Goal: Transaction & Acquisition: Purchase product/service

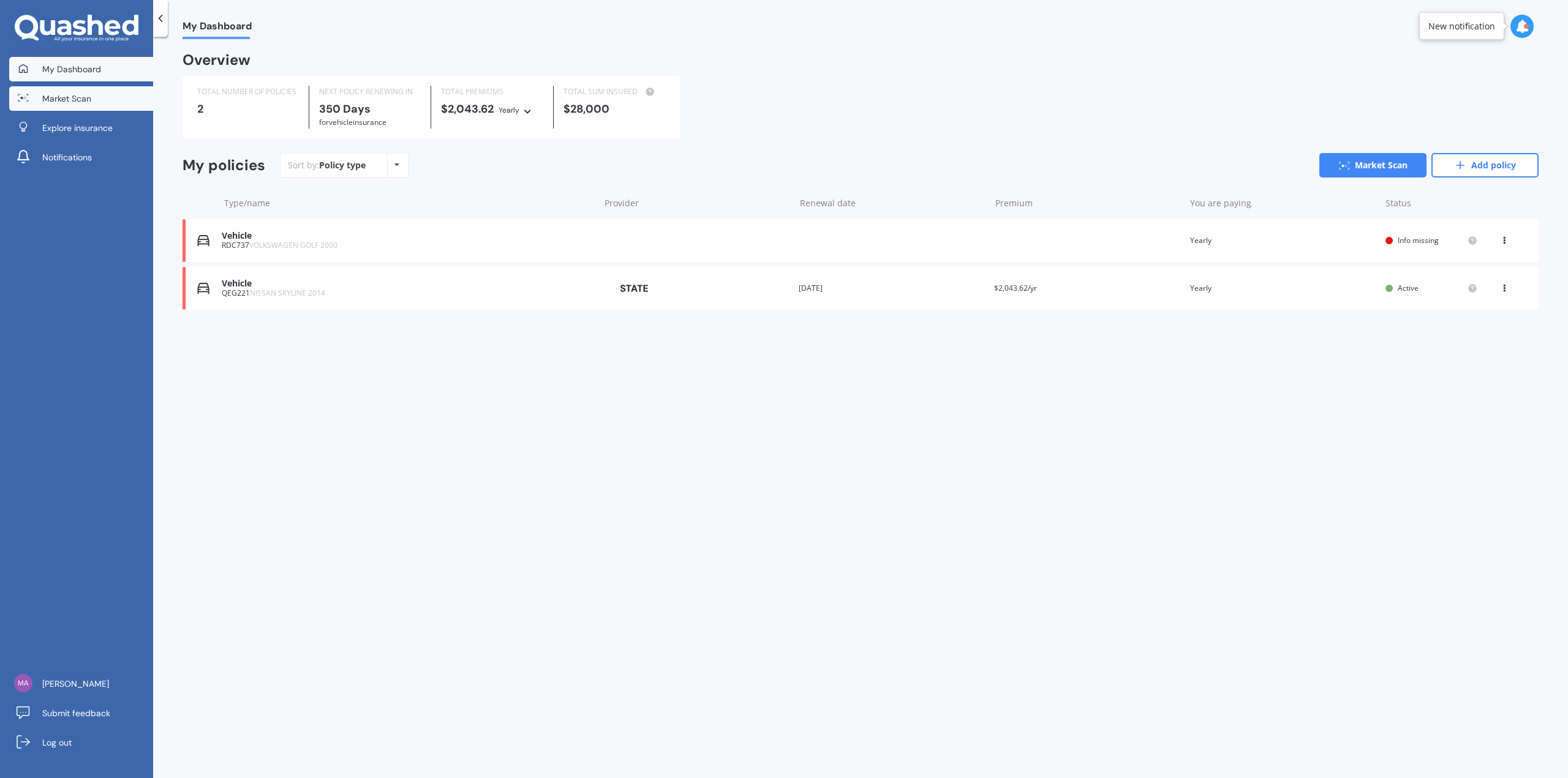
click at [106, 104] on link "Market Scan" at bounding box center [81, 98] width 144 height 25
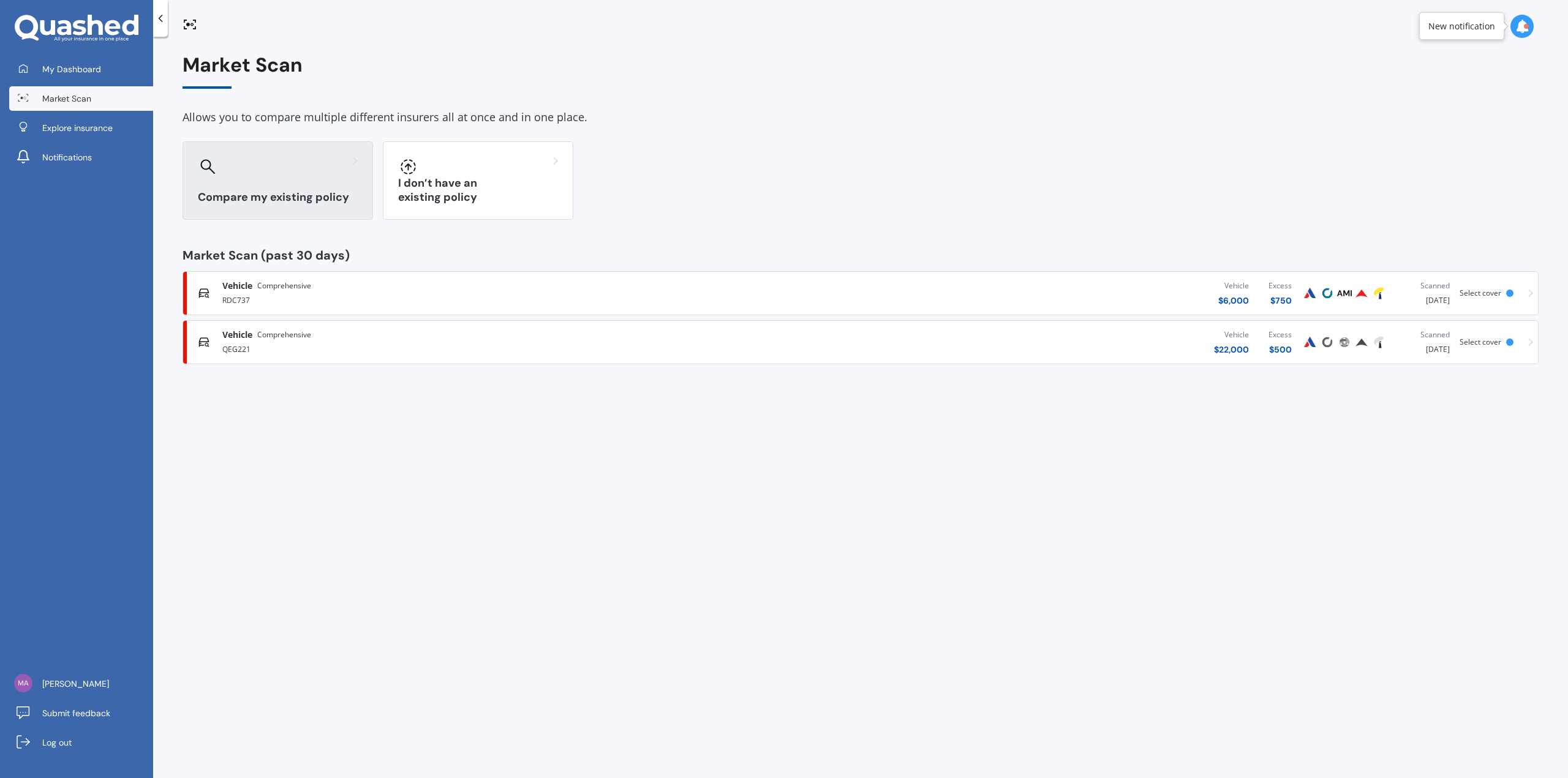
click at [290, 172] on div at bounding box center [277, 166] width 160 height 20
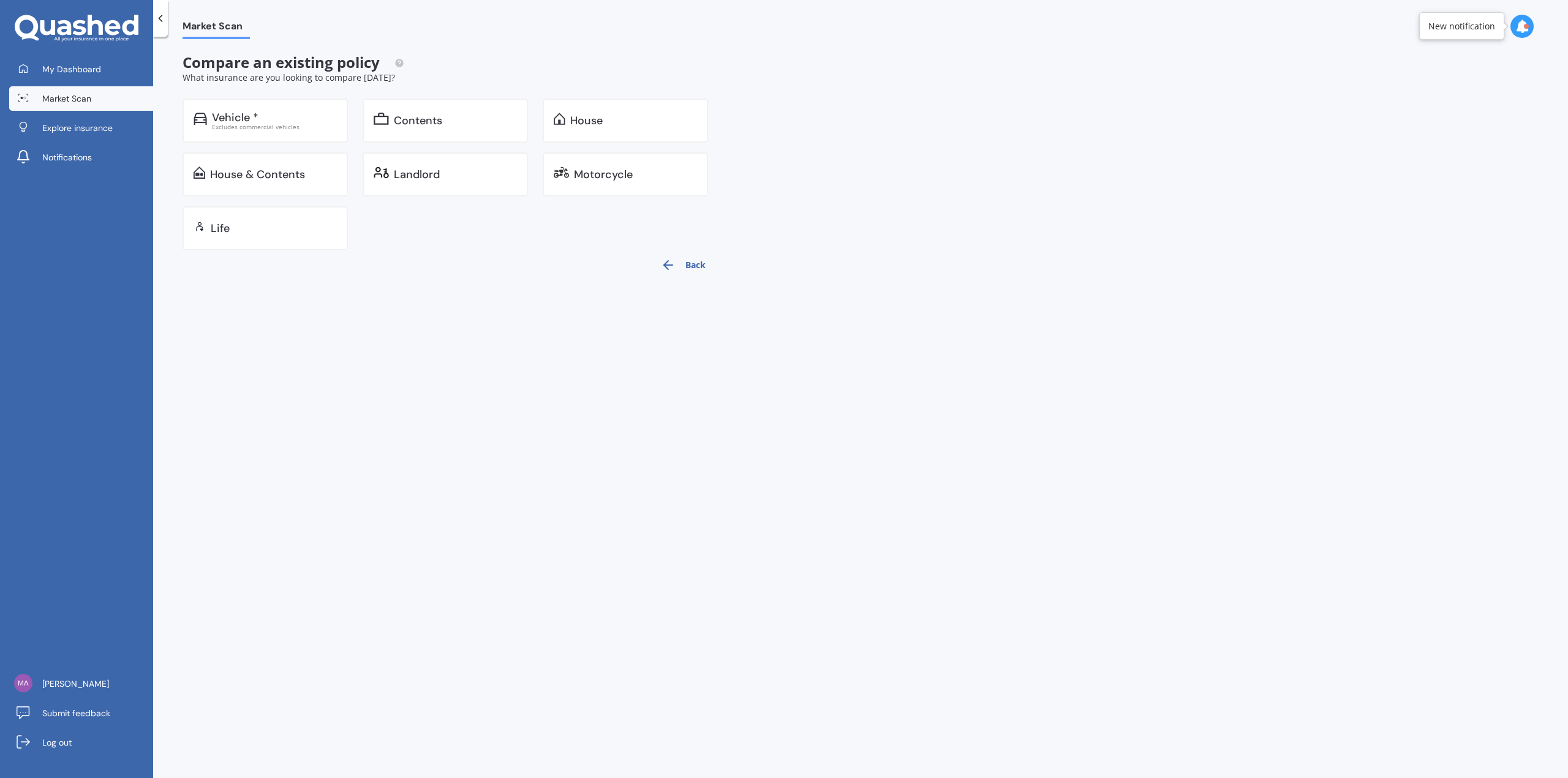
click at [82, 94] on span "Market Scan" at bounding box center [67, 98] width 49 height 12
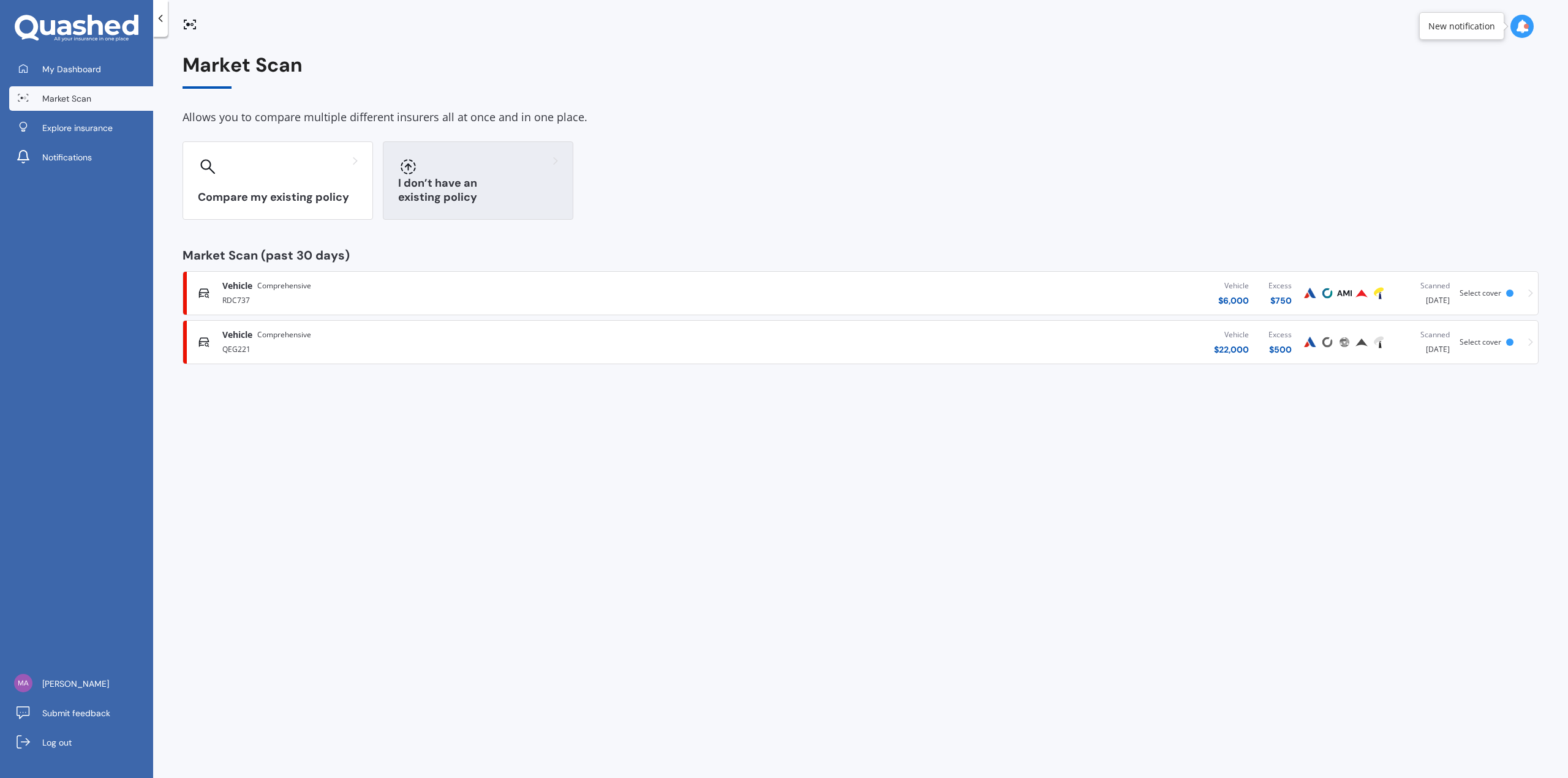
click at [474, 173] on div at bounding box center [477, 166] width 160 height 20
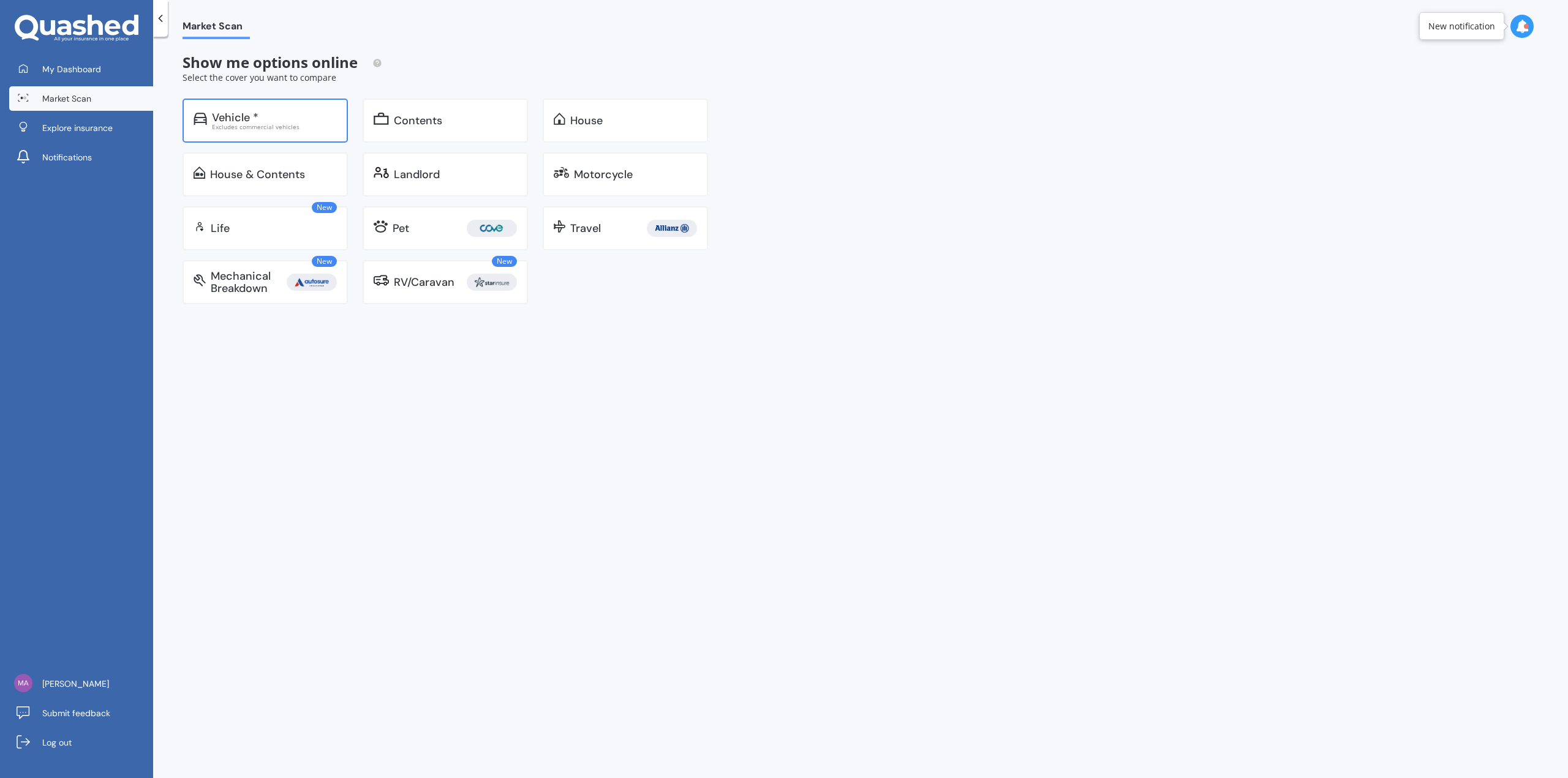
click at [297, 120] on div "Vehicle *" at bounding box center [274, 117] width 125 height 12
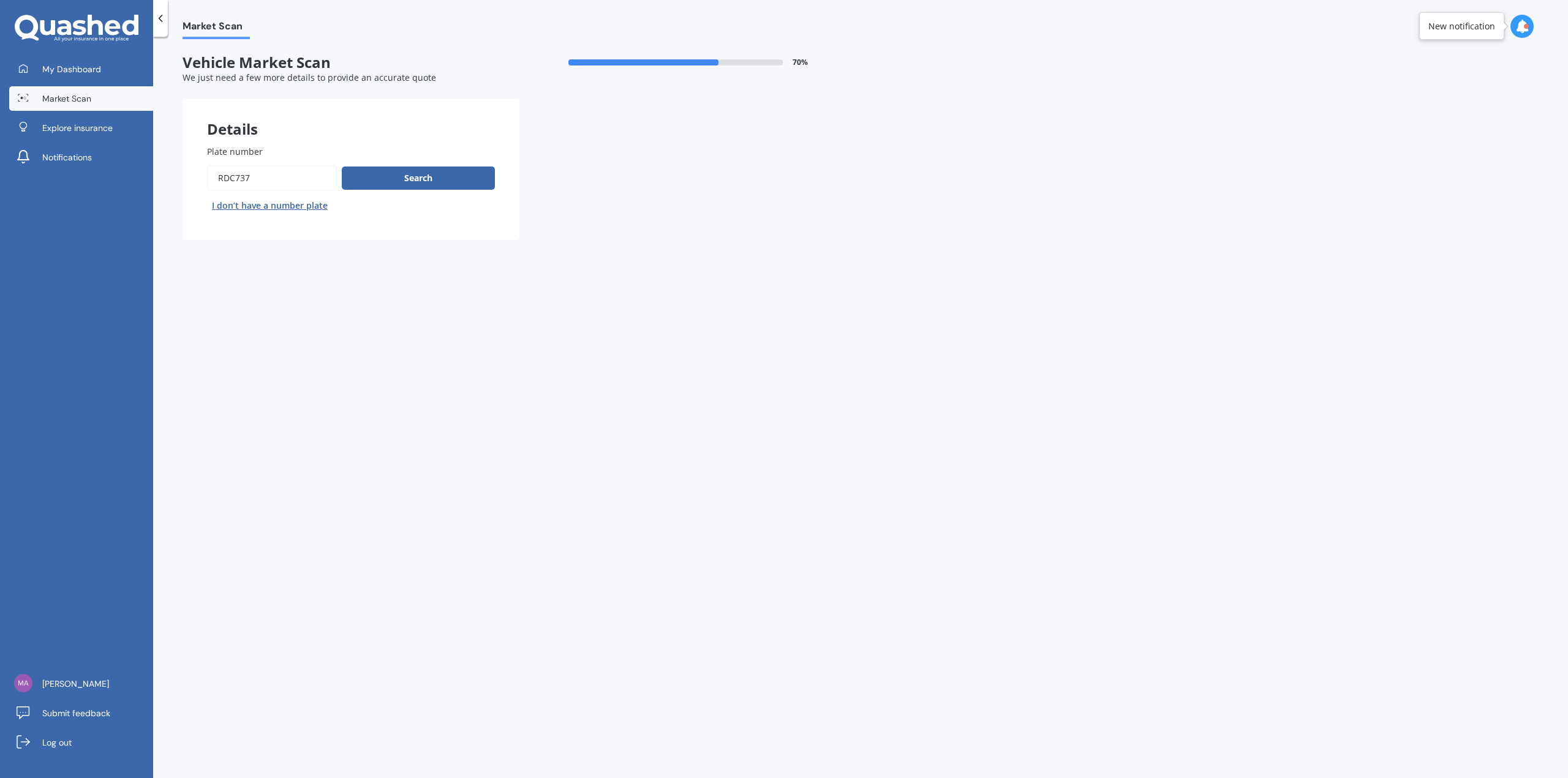
drag, startPoint x: 289, startPoint y: 176, endPoint x: 154, endPoint y: 166, distance: 135.4
click at [154, 168] on div "Market Scan Vehicle Market Scan 70 % We just need a few more details to provide…" at bounding box center [861, 409] width 1415 height 741
type input "NTH413"
click at [0, 0] on button "Next" at bounding box center [0, 0] width 0 height 0
select select "FORD"
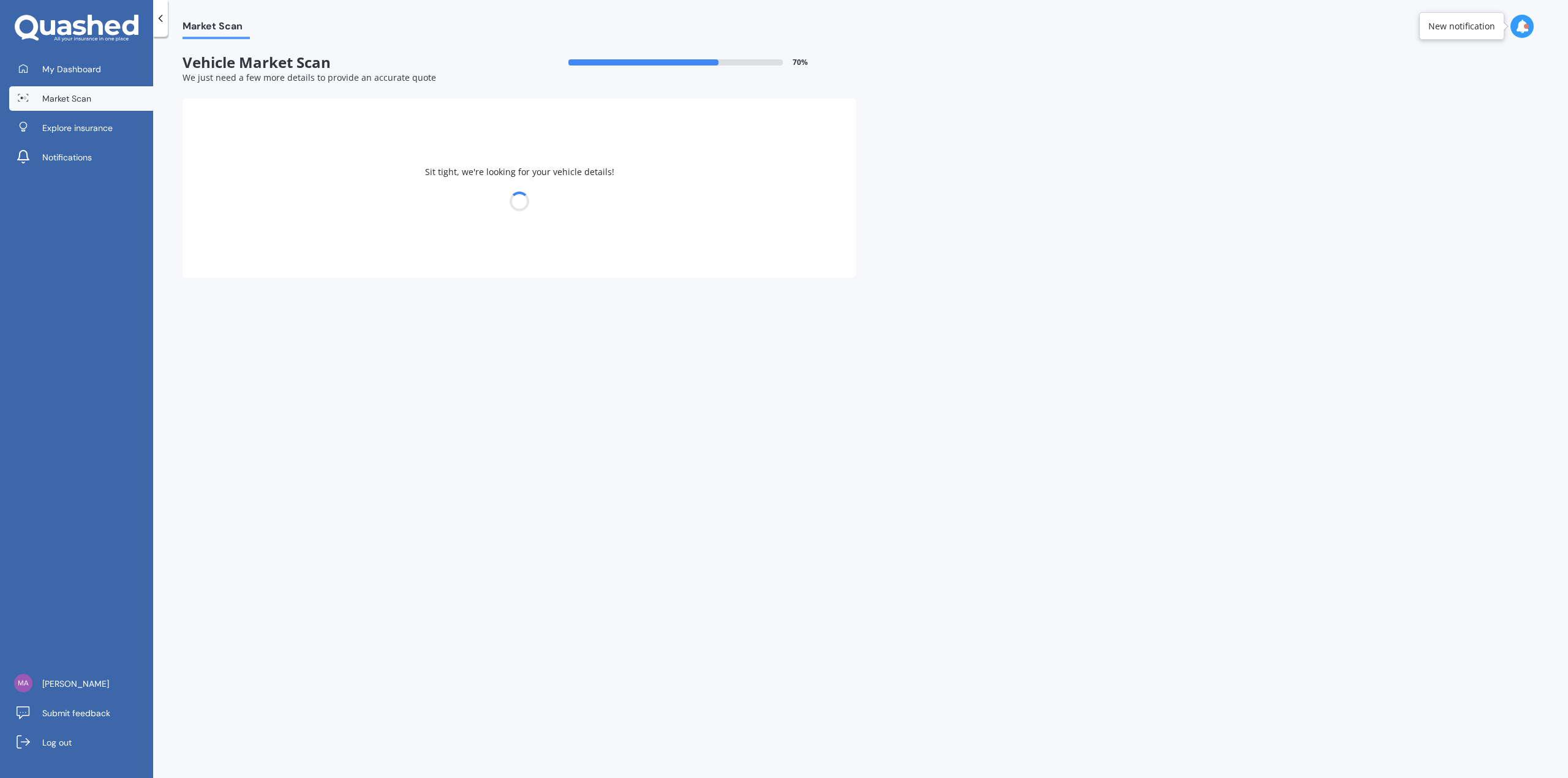
select select "FOCUS"
select select "06"
select select "09"
select select "1998"
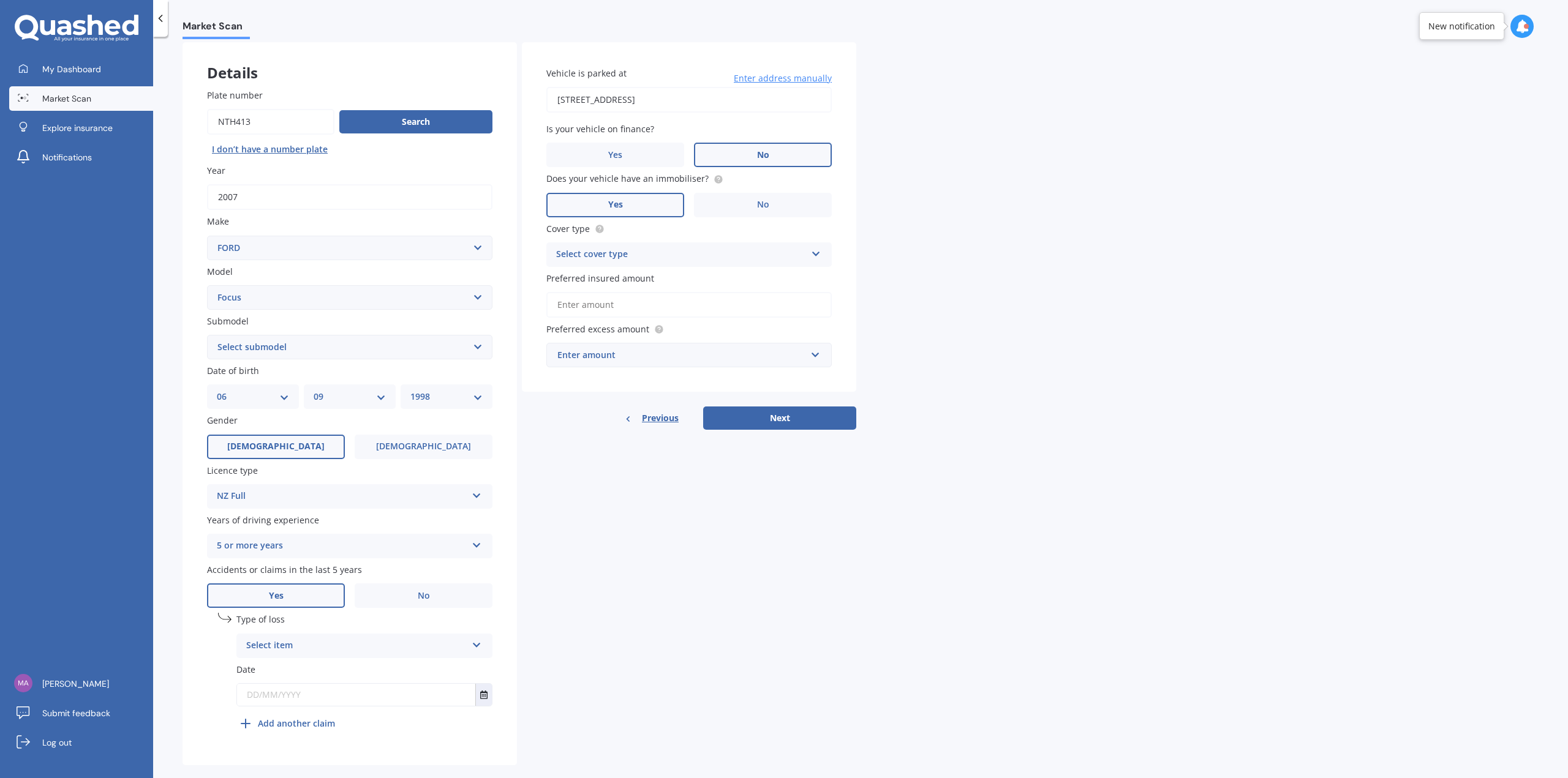
scroll to position [61, 0]
click at [348, 343] on select "Select submodel (All other) 1.8 TDCi Turbo Diesel Wagon 2.0 Petrol Wagon Ambien…" at bounding box center [349, 342] width 285 height 25
select select "XR5 TURBO"
click at [207, 330] on select "Select submodel (All other) 1.8 TDCi Turbo Diesel Wagon 2.0 Petrol Wagon Ambien…" at bounding box center [349, 342] width 285 height 25
click at [305, 342] on select "Select submodel (All other) 1.8 TDCi Turbo Diesel Wagon 2.0 Petrol Wagon Ambien…" at bounding box center [349, 342] width 285 height 25
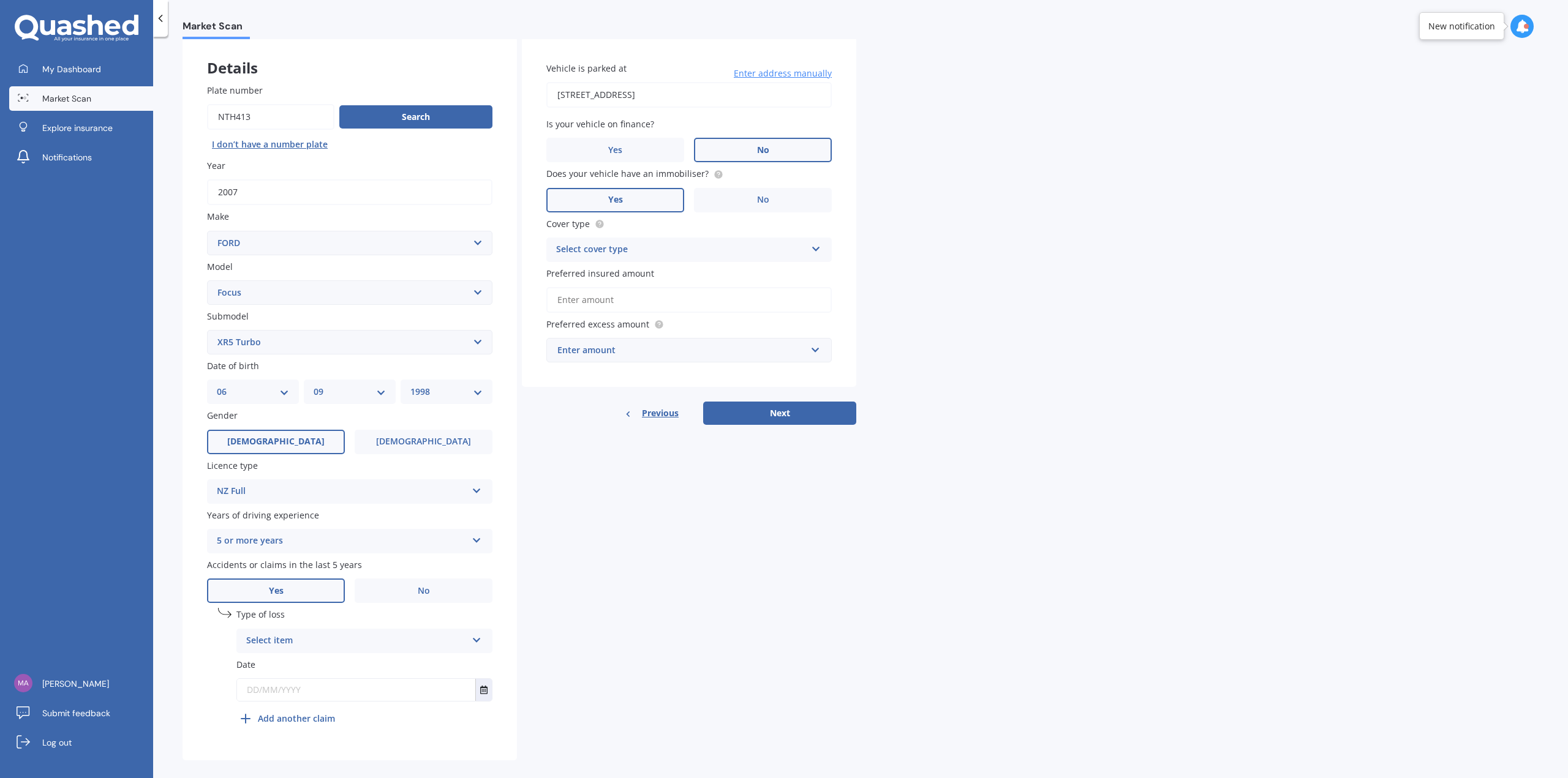
click at [784, 711] on div "Details Plate number Search I don’t have a number plate Year [DATE] Make Select…" at bounding box center [519, 399] width 673 height 723
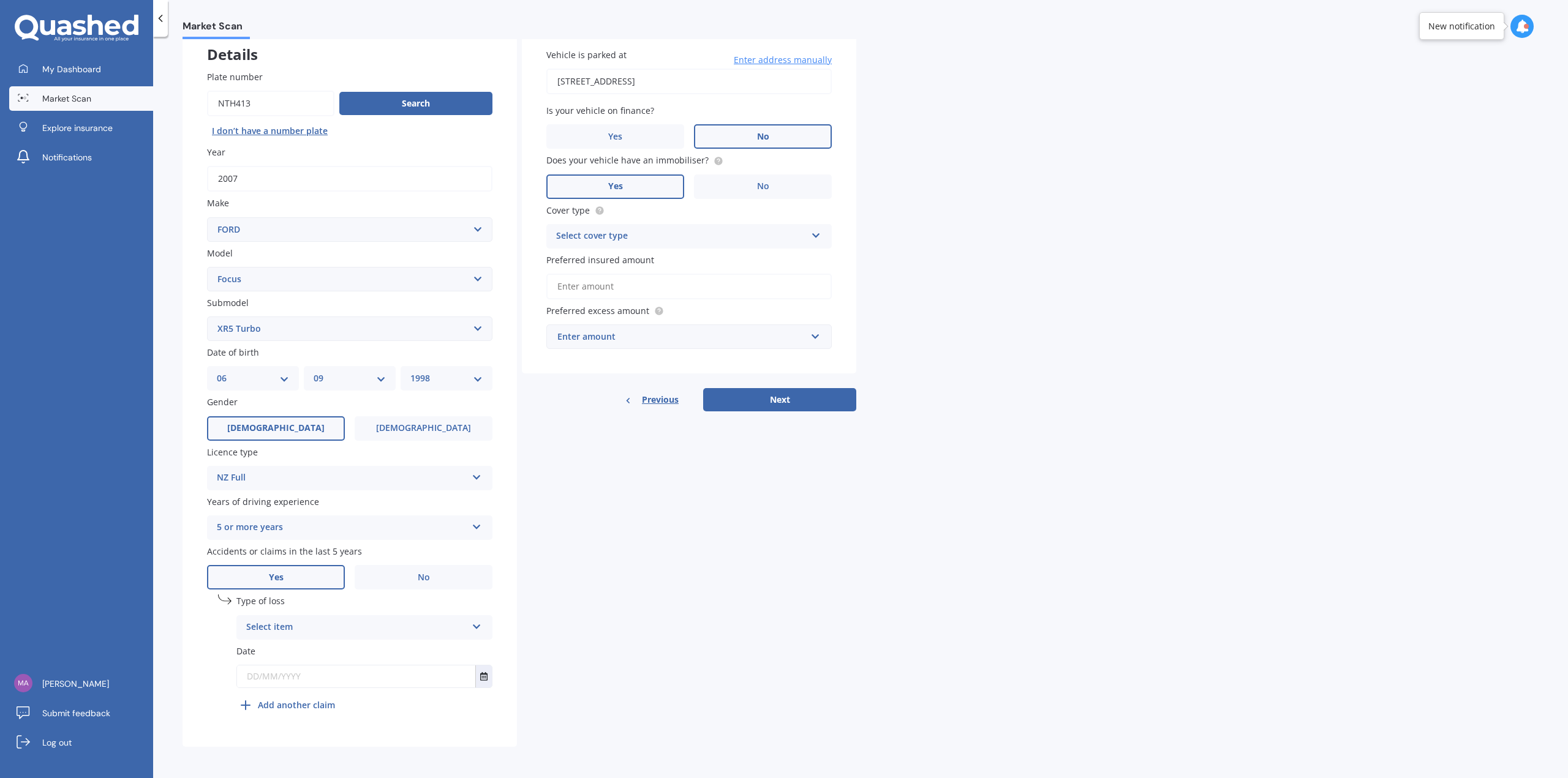
scroll to position [76, 0]
click at [393, 631] on div "Select item" at bounding box center [356, 627] width 220 height 15
click at [342, 671] on div "Not at fault accident" at bounding box center [365, 672] width 255 height 22
click at [332, 676] on input "text" at bounding box center [356, 675] width 238 height 22
click at [478, 676] on button "Select date" at bounding box center [484, 675] width 17 height 22
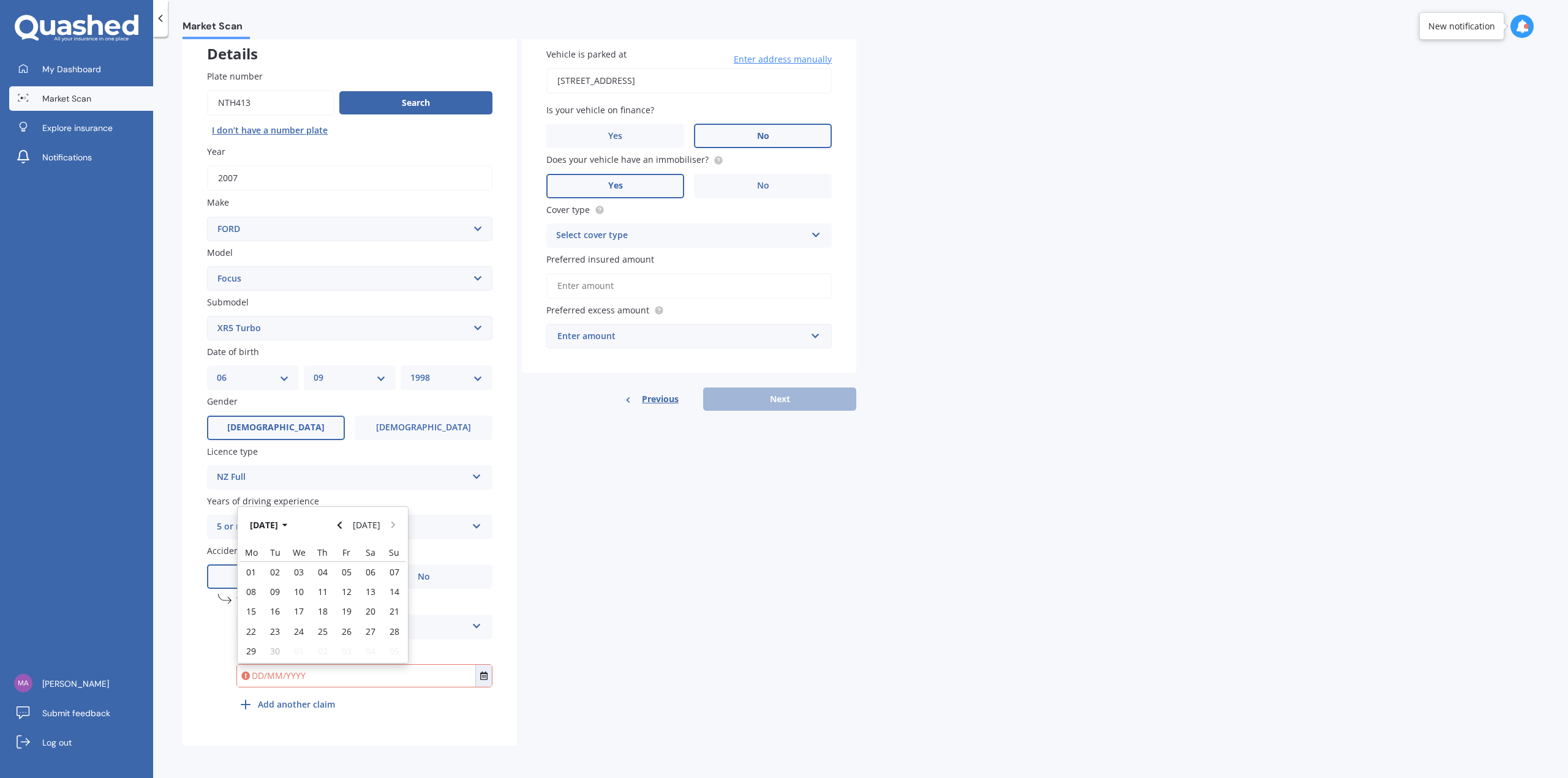
drag, startPoint x: 315, startPoint y: 530, endPoint x: 281, endPoint y: 529, distance: 34.0
click at [305, 530] on div "[DATE] [DATE]" at bounding box center [323, 525] width 170 height 36
click at [281, 529] on button "[DATE]" at bounding box center [271, 524] width 53 height 22
click at [265, 527] on button "2025" at bounding box center [266, 524] width 44 height 22
click at [270, 596] on div "2023" at bounding box center [260, 602] width 42 height 39
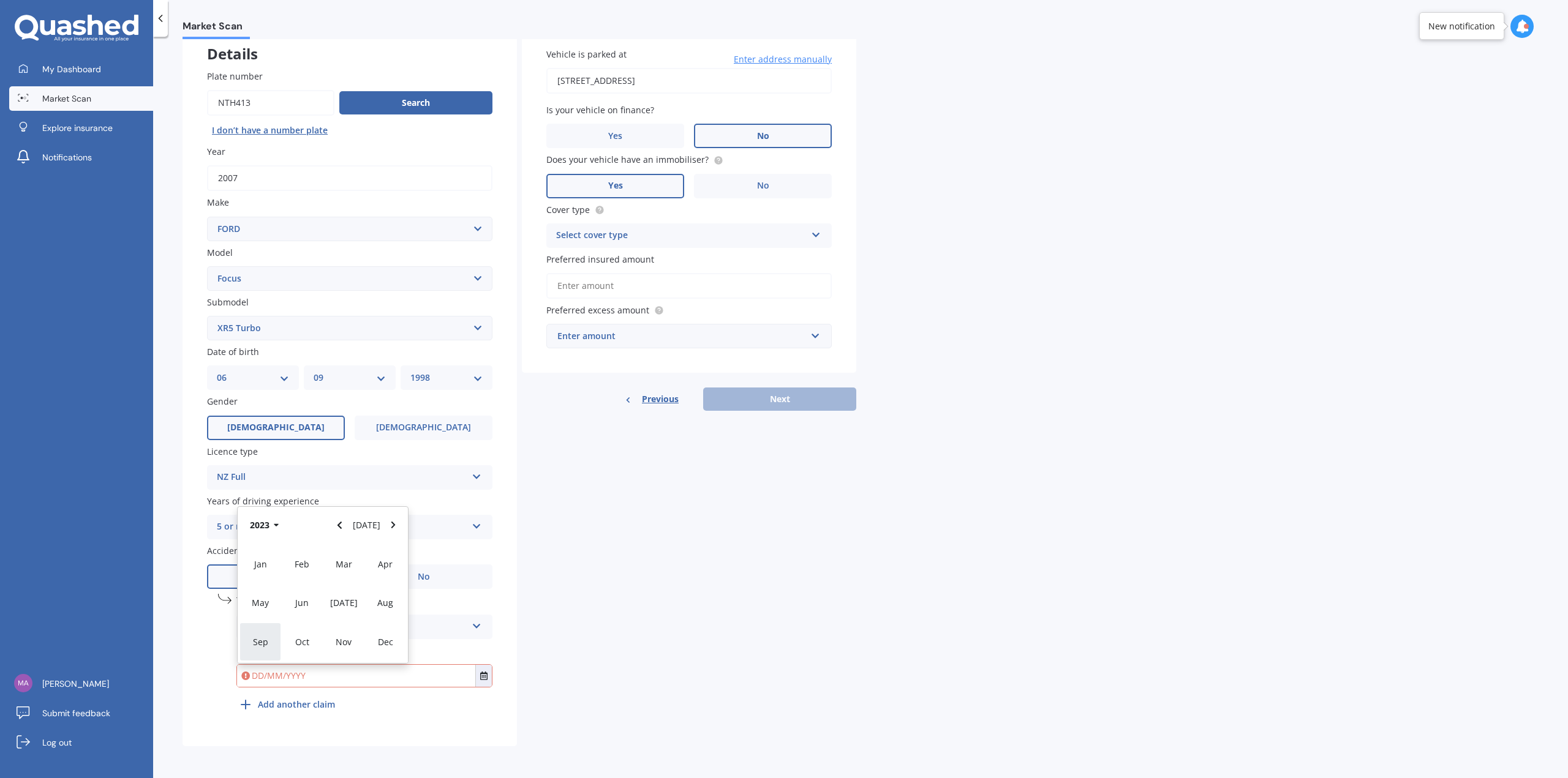
click at [272, 639] on div "Sep" at bounding box center [260, 641] width 42 height 39
click at [271, 611] on span "12" at bounding box center [275, 611] width 9 height 11
type input "[DATE]"
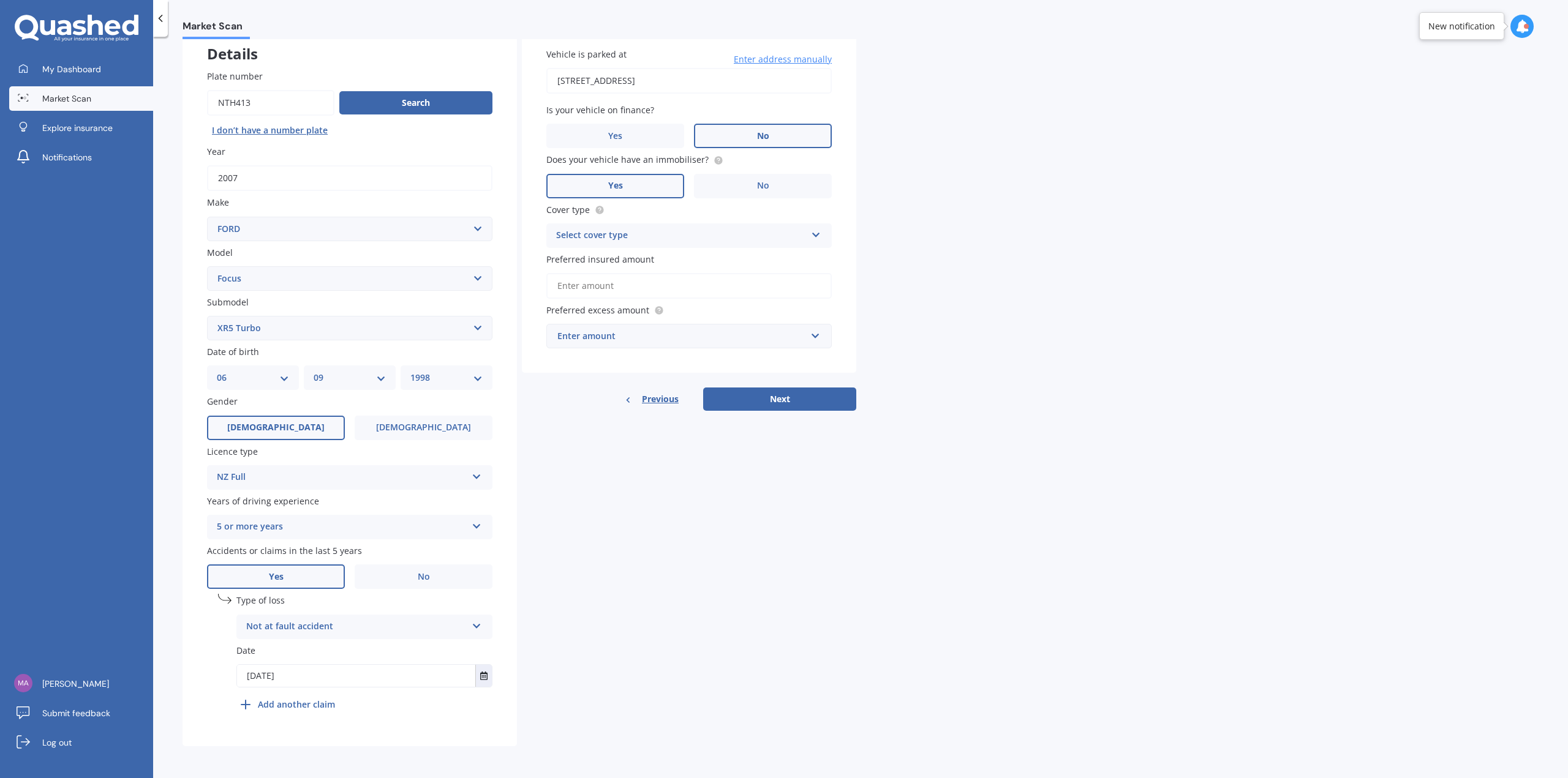
click at [313, 702] on b "Add another claim" at bounding box center [297, 704] width 77 height 13
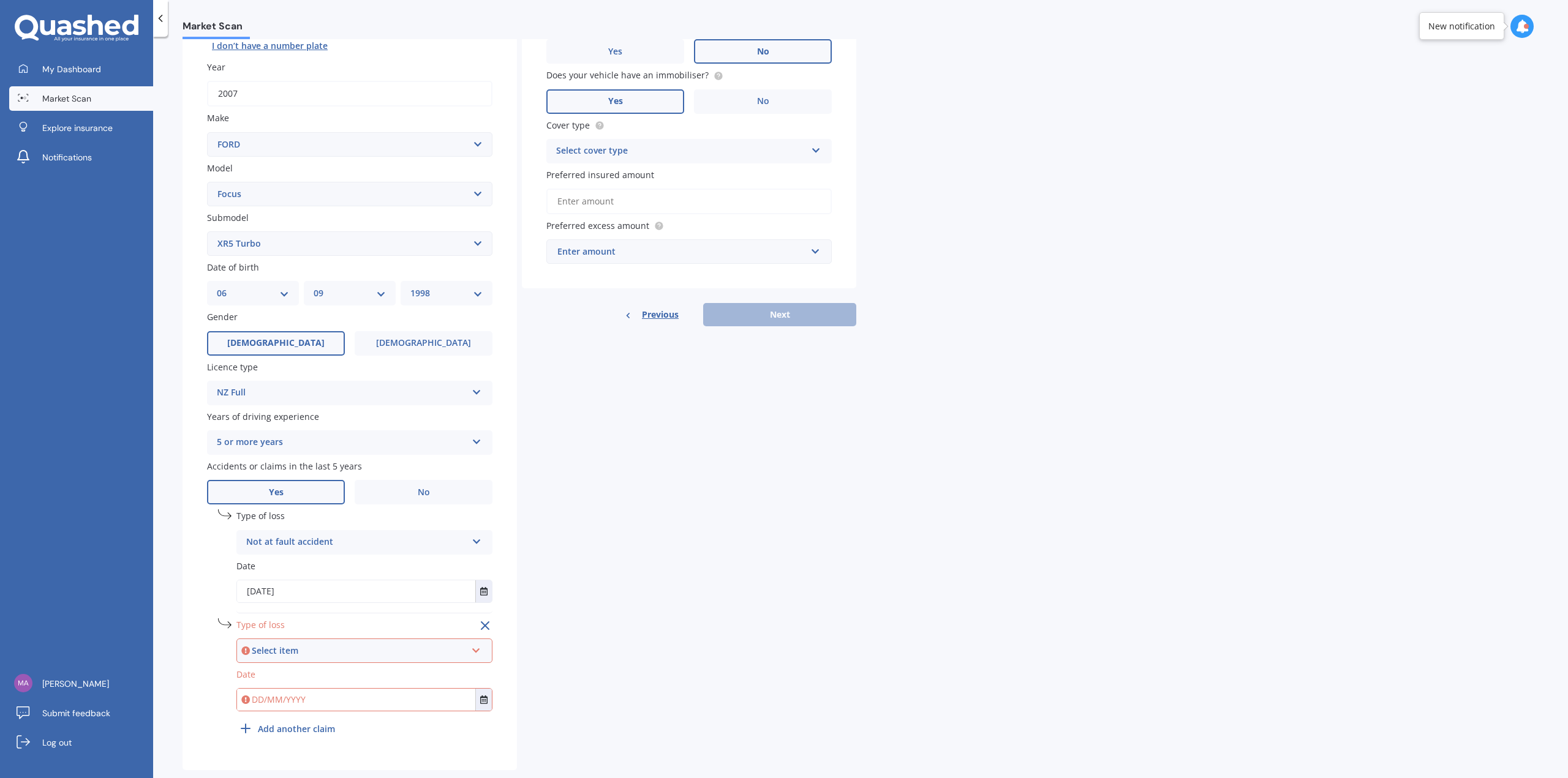
scroll to position [183, 0]
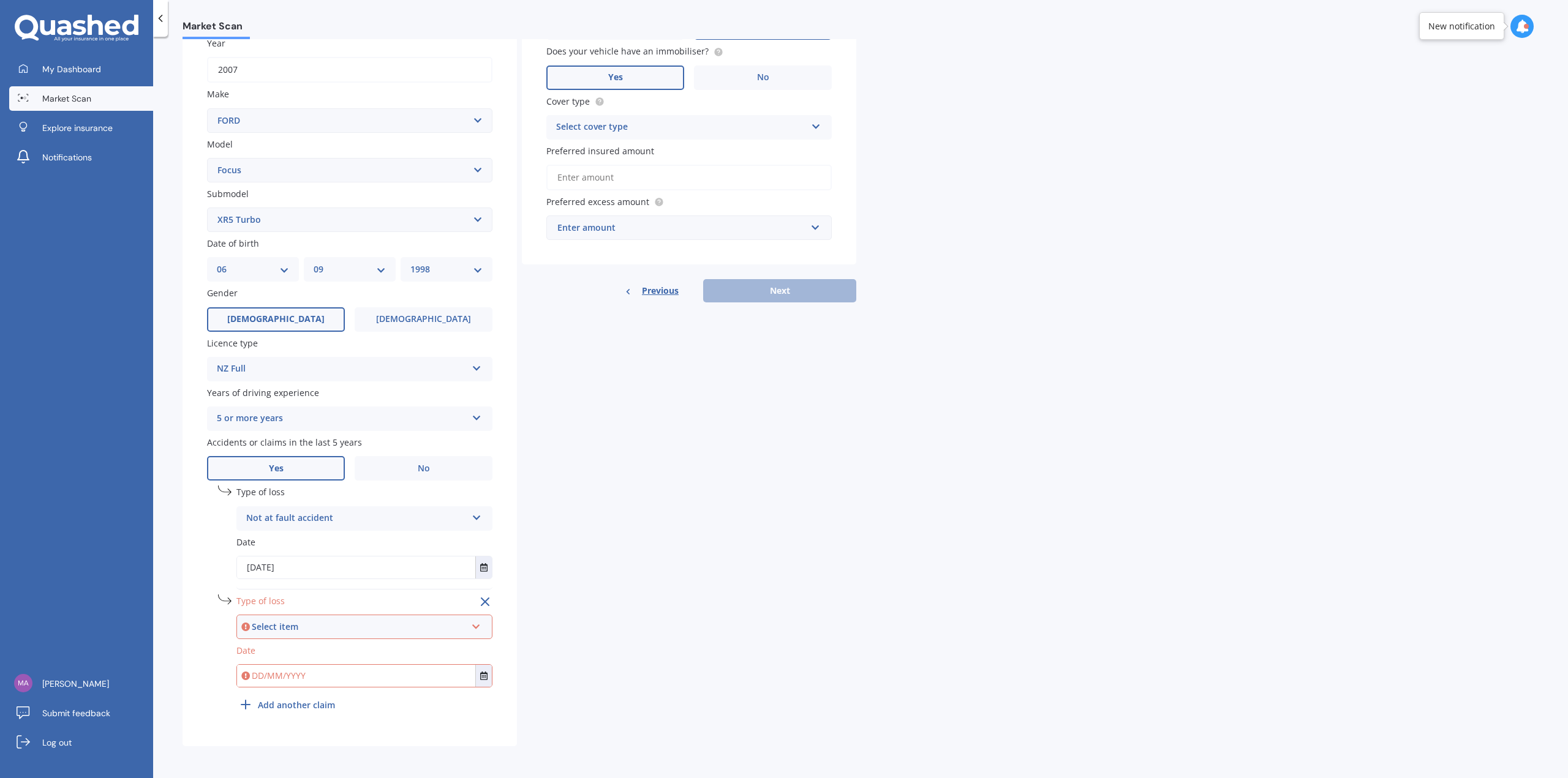
click at [303, 628] on div "Select item" at bounding box center [358, 627] width 214 height 13
click at [310, 668] on span "Not at fault accident" at bounding box center [291, 671] width 87 height 11
click at [314, 683] on input "text" at bounding box center [356, 675] width 238 height 22
click at [478, 678] on button "Select date" at bounding box center [484, 675] width 17 height 22
click at [281, 528] on button "[DATE]" at bounding box center [271, 525] width 53 height 22
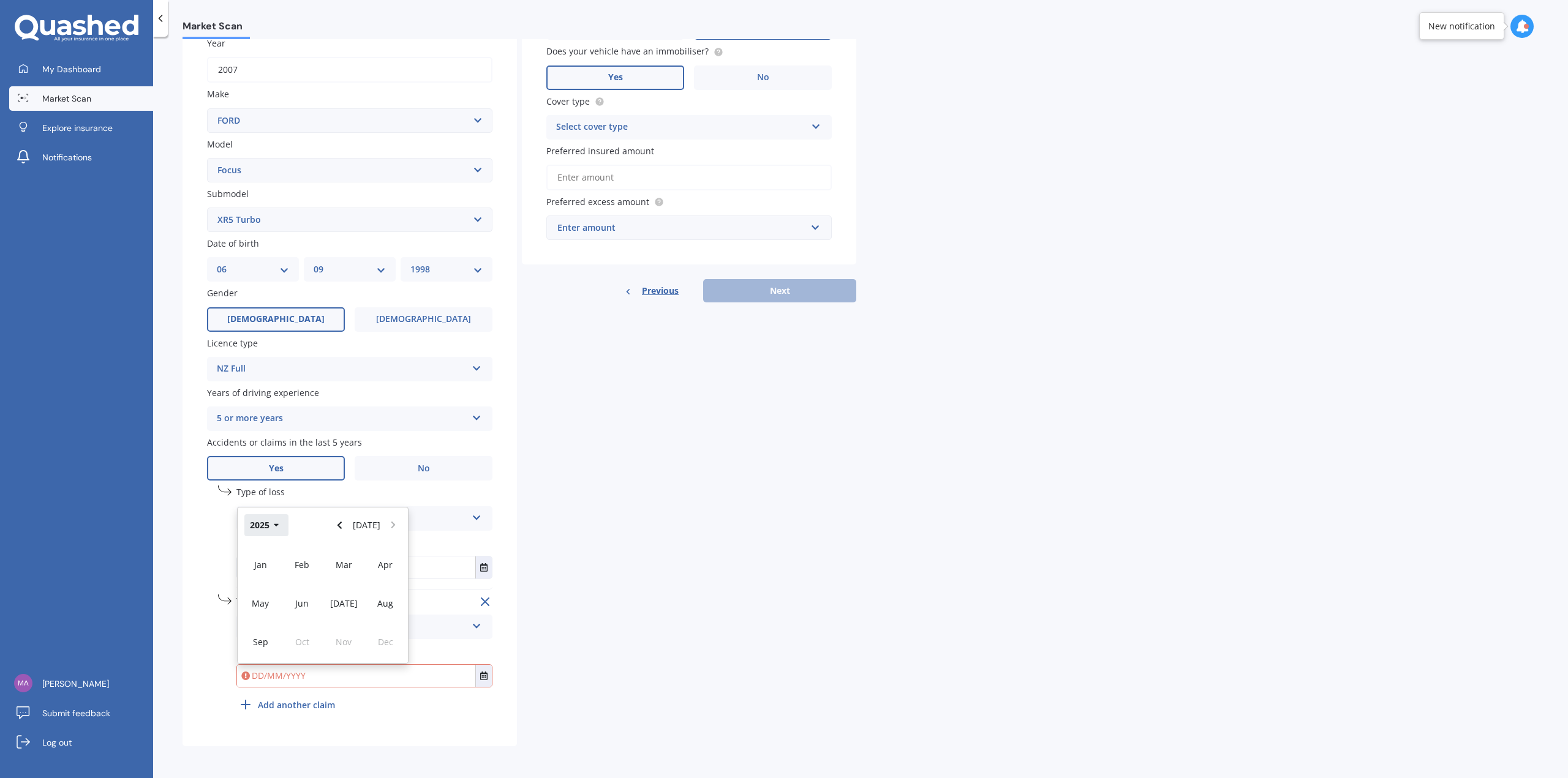
click at [278, 526] on icon "button" at bounding box center [277, 525] width 6 height 8
drag, startPoint x: 264, startPoint y: 606, endPoint x: 265, endPoint y: 613, distance: 7.1
click at [264, 605] on span "2023" at bounding box center [260, 603] width 20 height 11
click at [265, 647] on span "Sep" at bounding box center [261, 642] width 15 height 11
click at [346, 633] on span "22" at bounding box center [347, 632] width 9 height 11
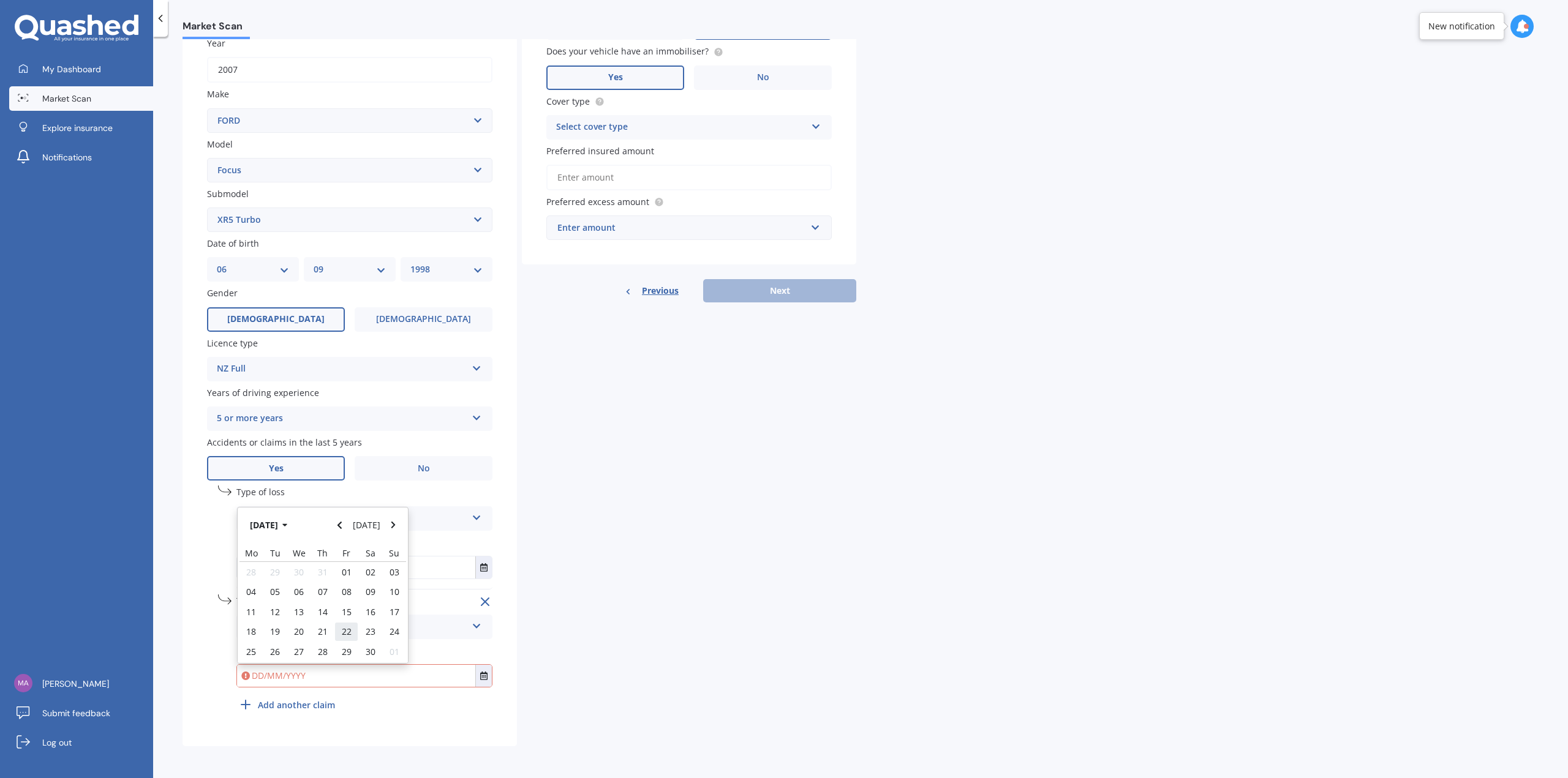
type input "[DATE]"
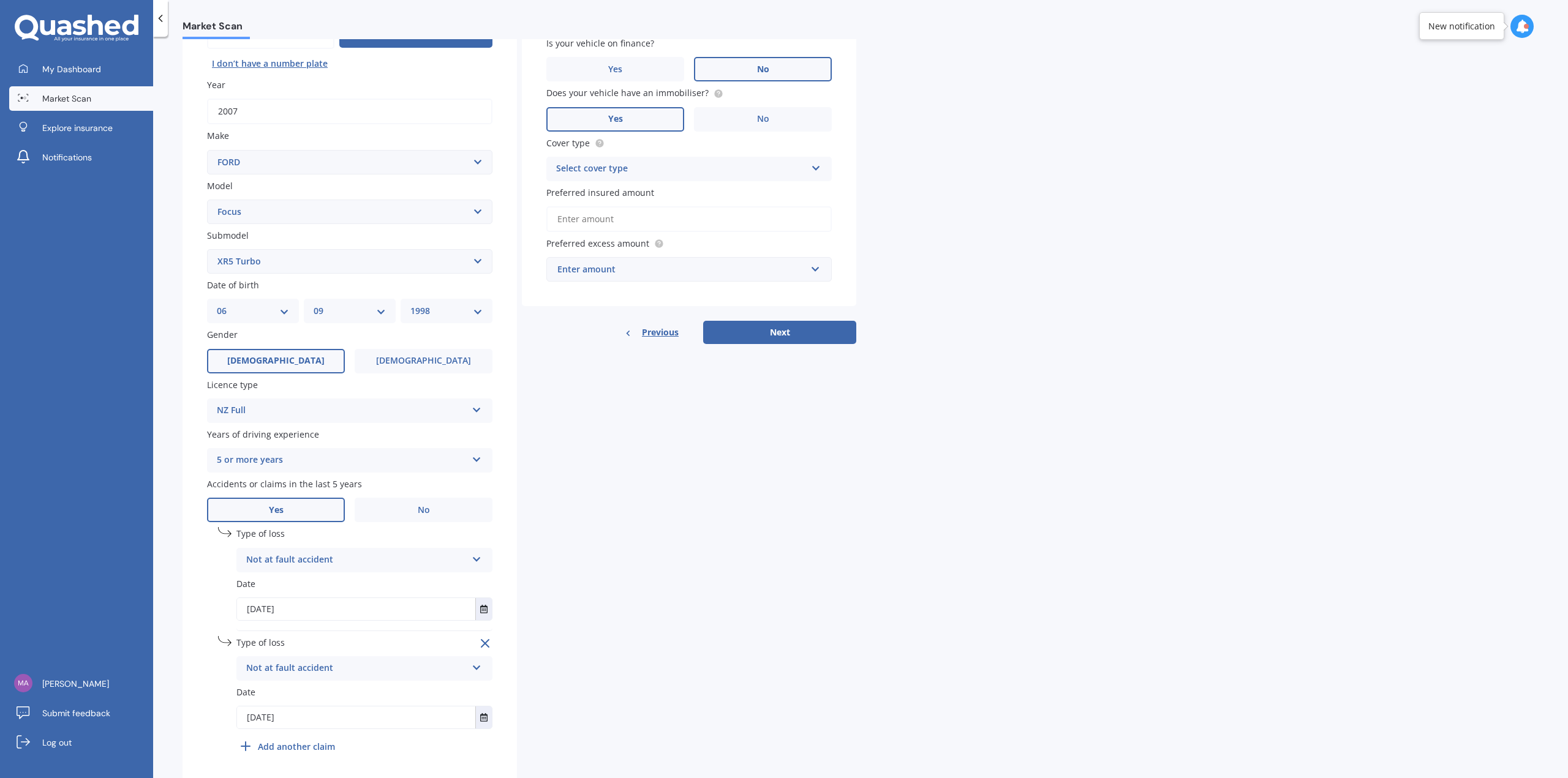
scroll to position [0, 0]
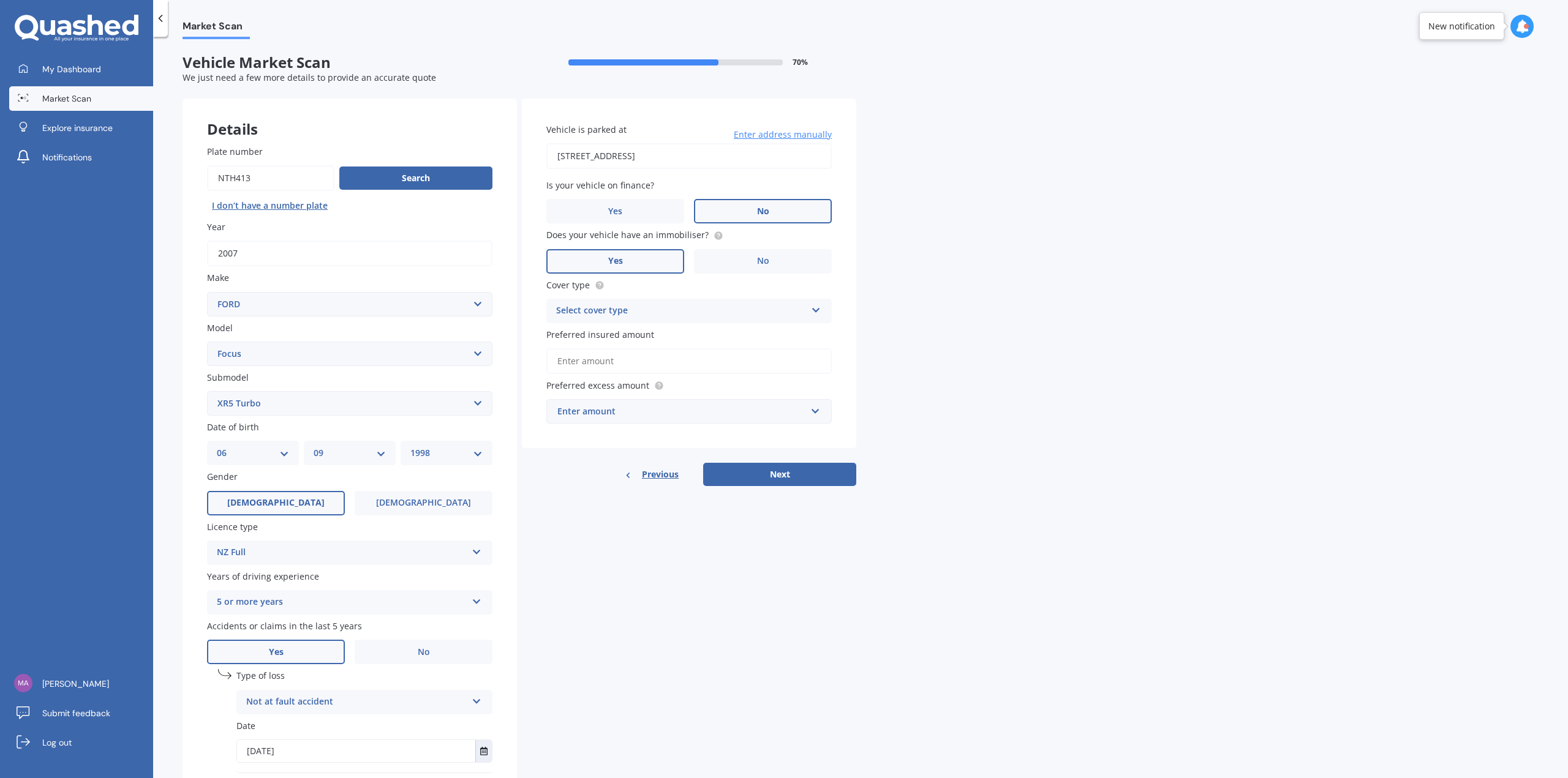
click at [773, 309] on div "Select cover type" at bounding box center [681, 312] width 250 height 15
click at [635, 333] on div "Comprehensive" at bounding box center [689, 334] width 284 height 22
click at [630, 364] on input "Preferred insured amount" at bounding box center [689, 361] width 285 height 25
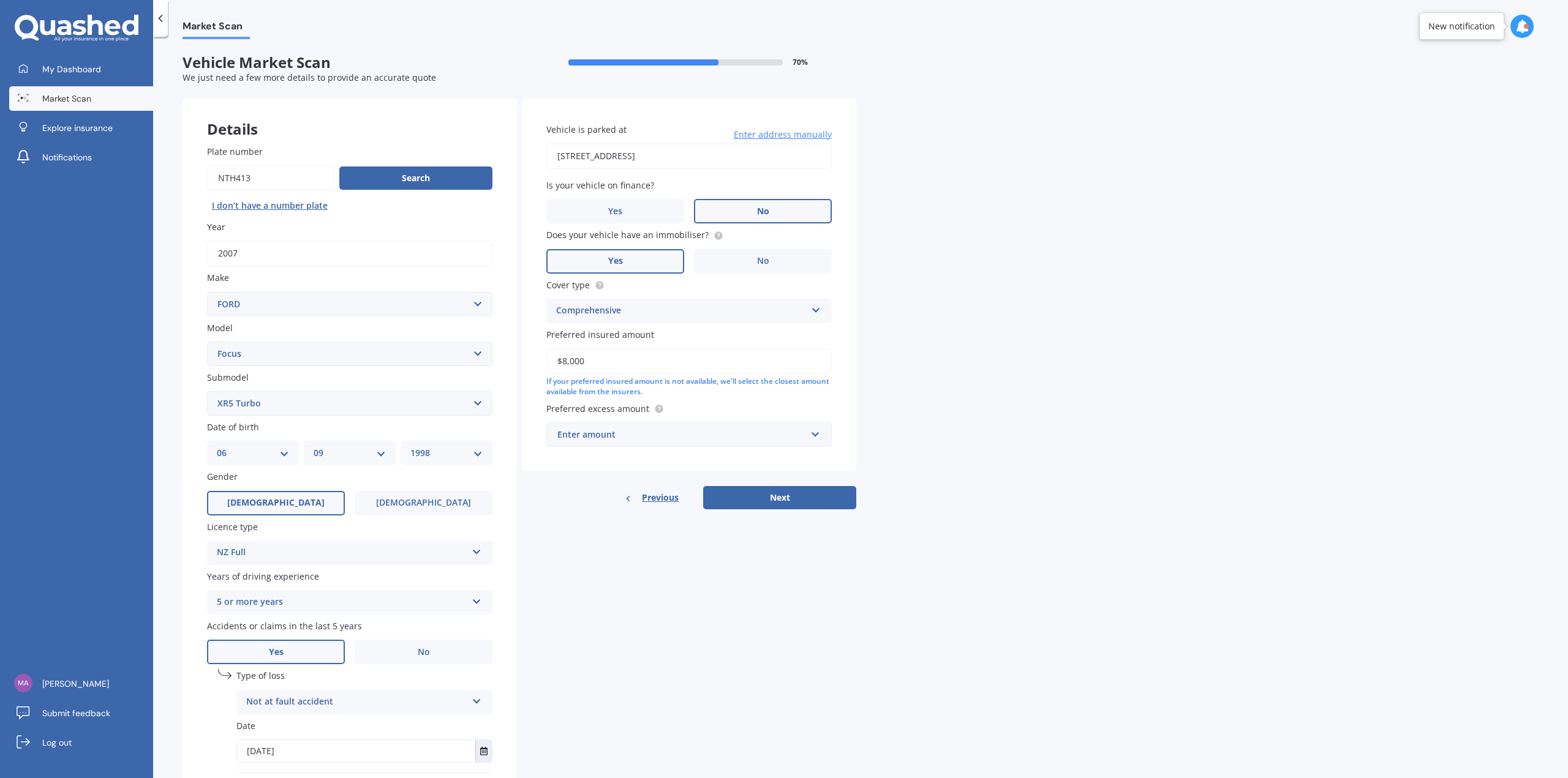
type input "$8,000"
click at [682, 445] on input "text" at bounding box center [685, 434] width 274 height 24
click at [645, 546] on div "$1,000" at bounding box center [689, 549] width 284 height 23
click at [809, 493] on button "Next" at bounding box center [779, 498] width 153 height 24
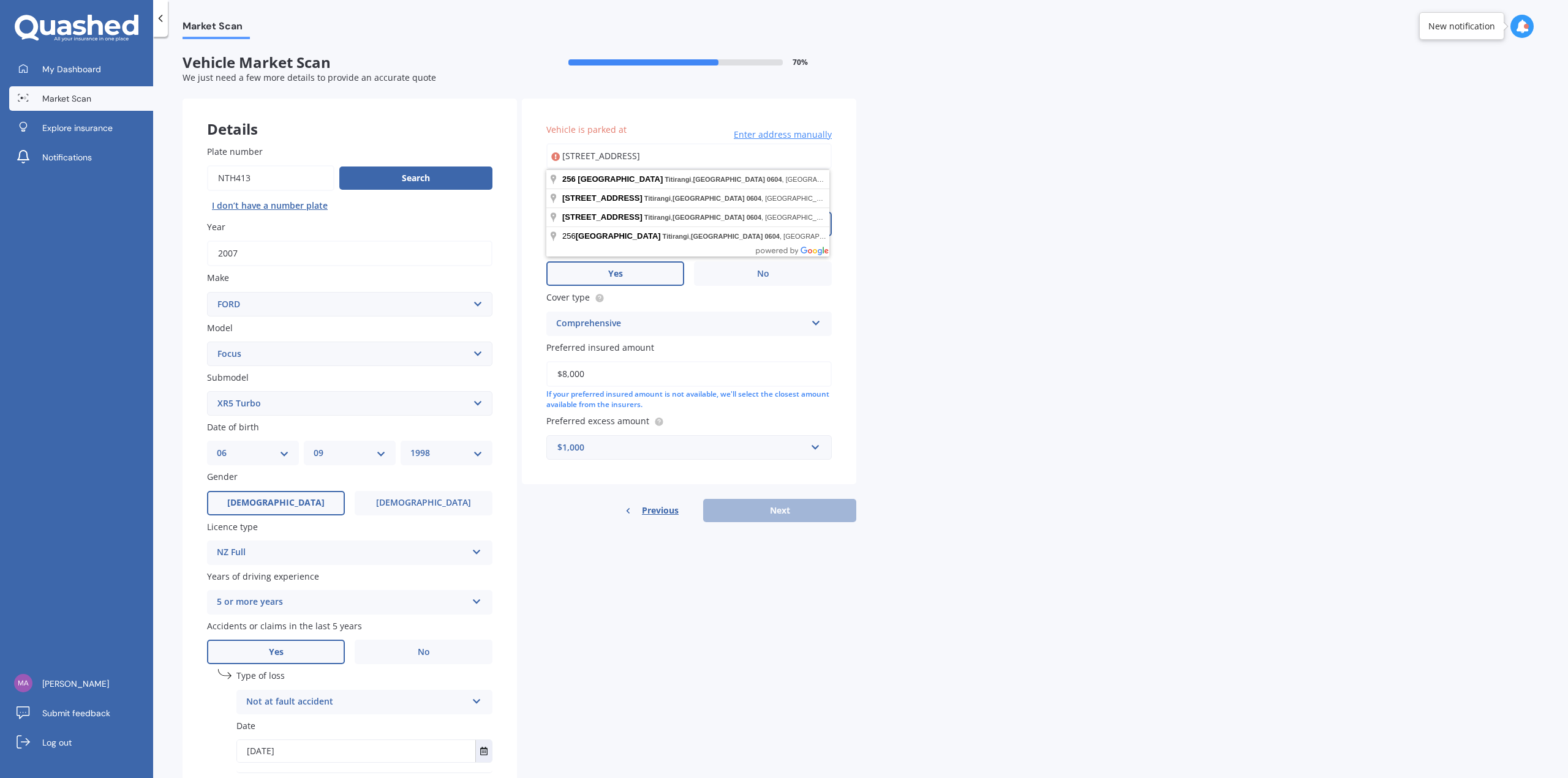
click at [747, 163] on input "[STREET_ADDRESS]" at bounding box center [689, 156] width 285 height 25
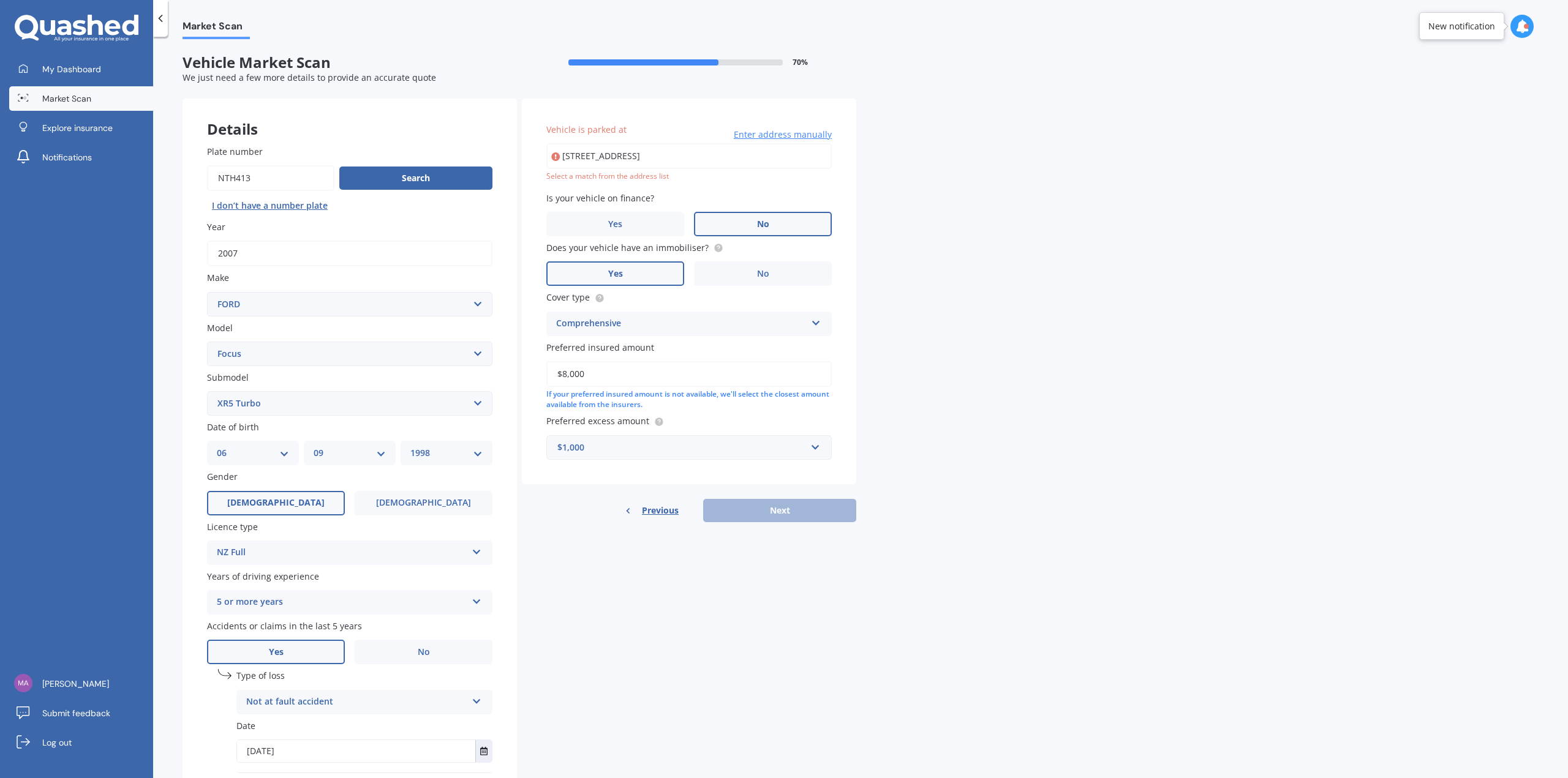
type input "[STREET_ADDRESS]"
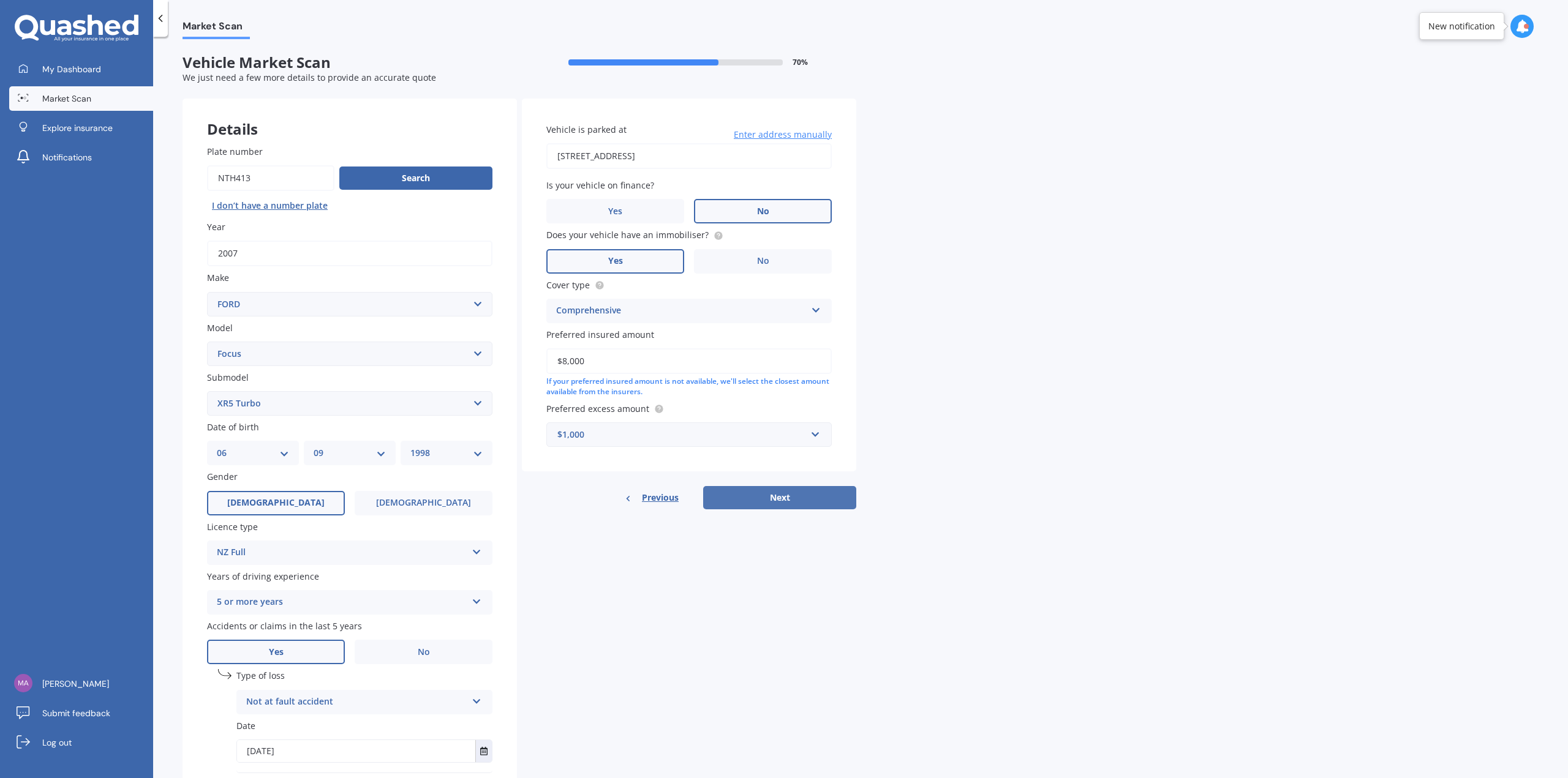
click at [781, 499] on button "Next" at bounding box center [779, 498] width 153 height 24
select select "06"
select select "09"
select select "1998"
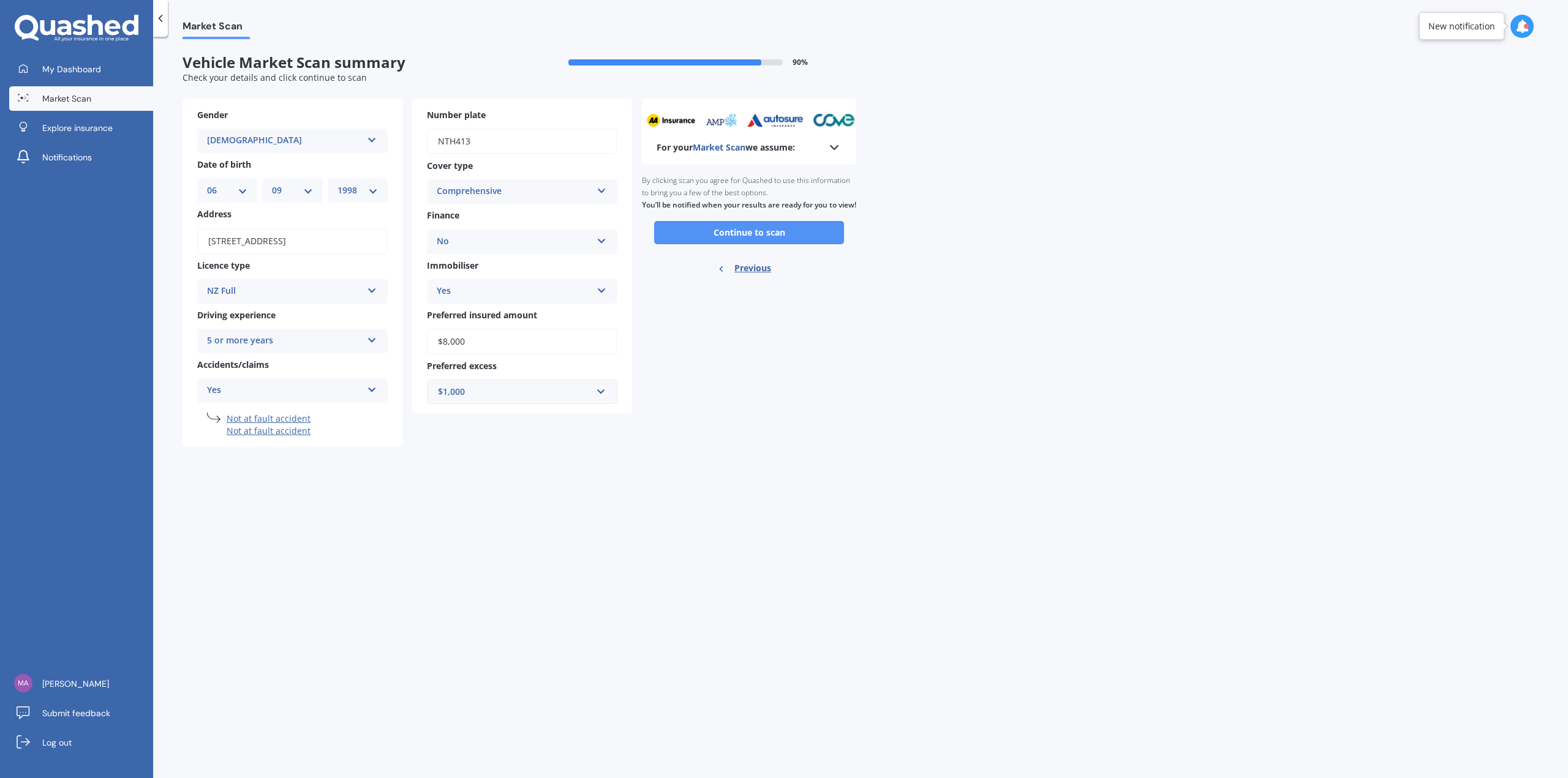
click at [771, 243] on button "Continue to scan" at bounding box center [748, 232] width 190 height 24
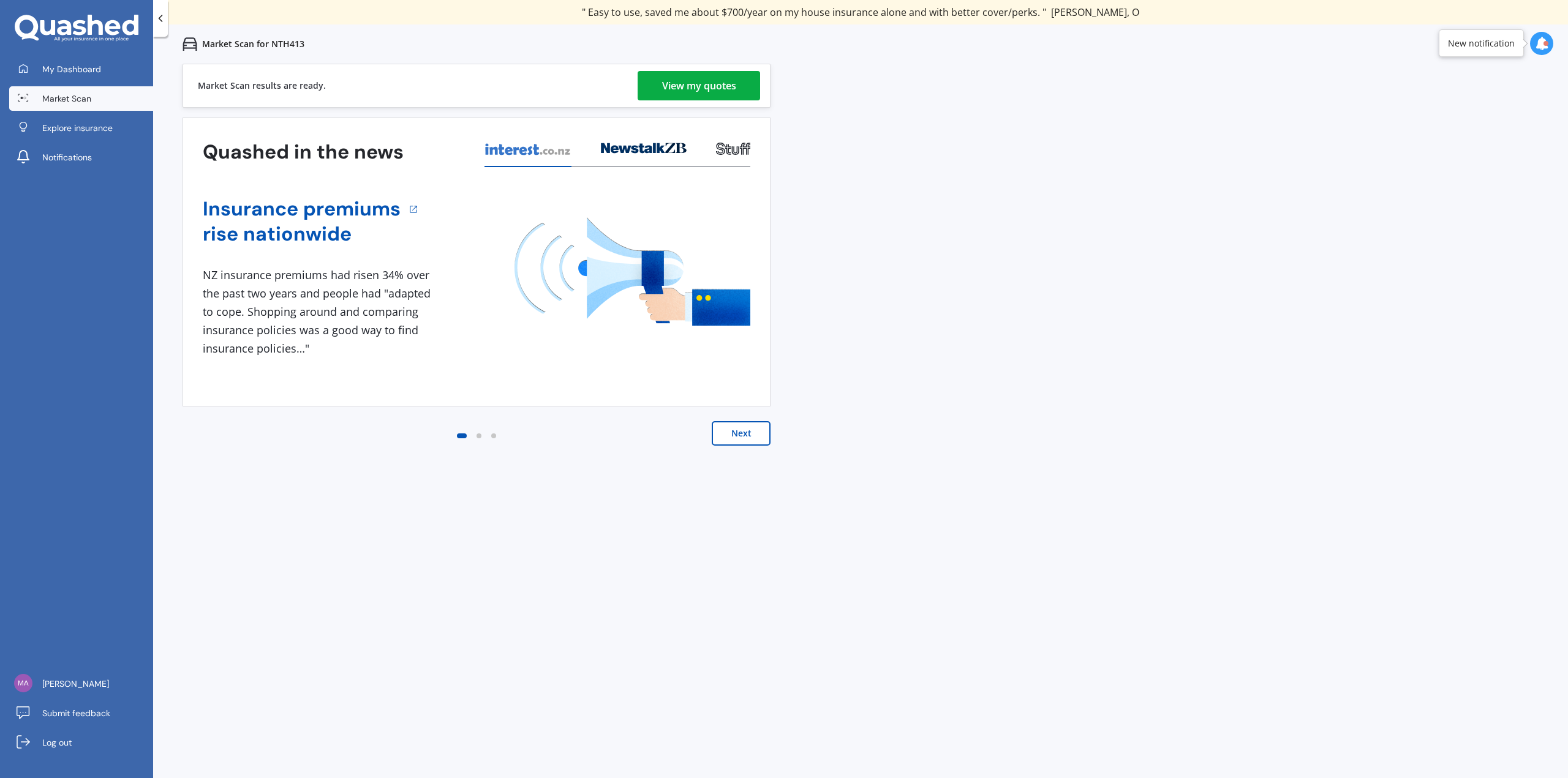
click at [728, 88] on div "View my quotes" at bounding box center [699, 85] width 74 height 29
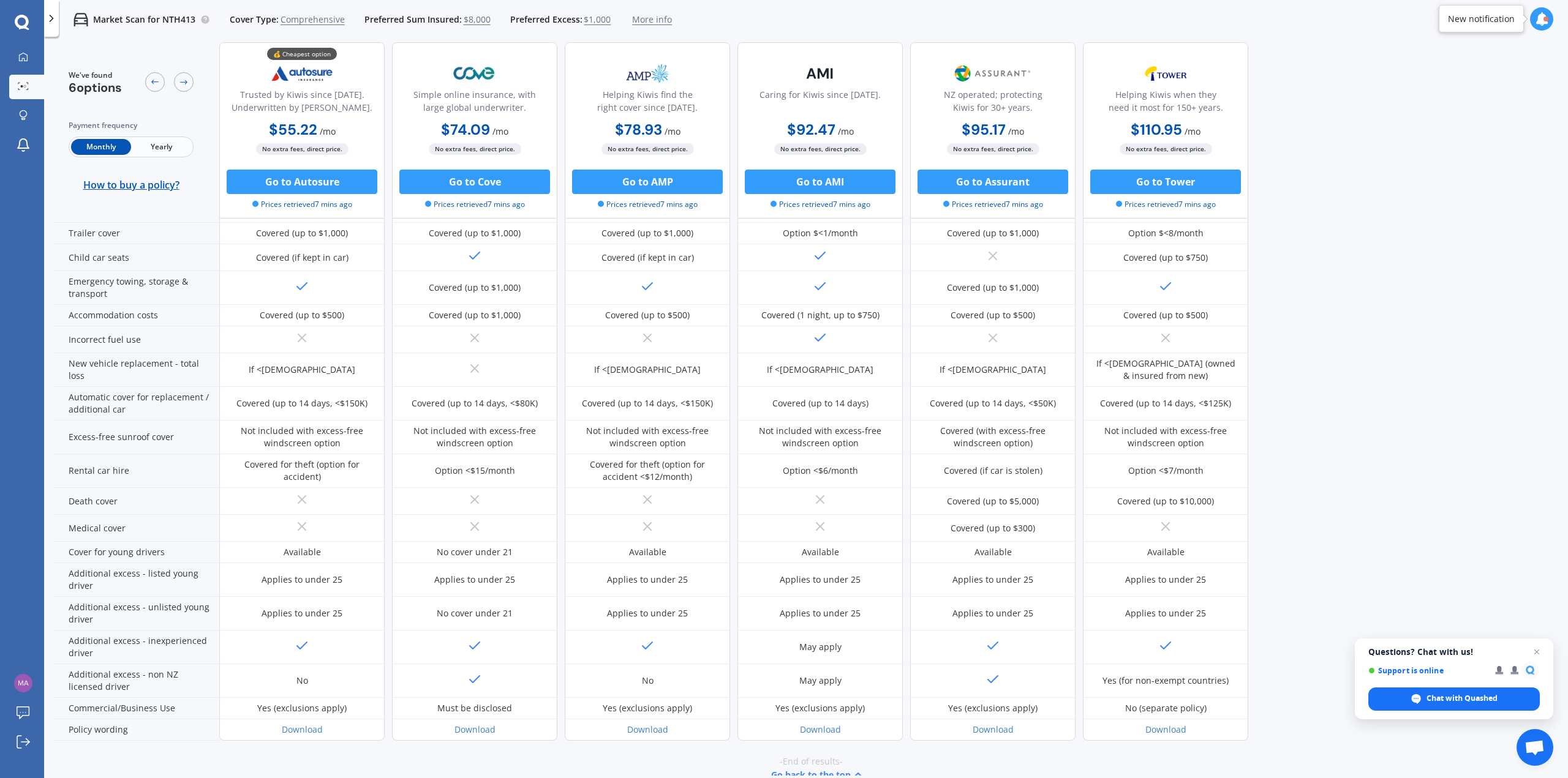
scroll to position [321, 0]
